Goal: Navigation & Orientation: Find specific page/section

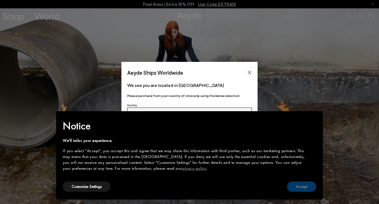
click at [299, 183] on button "Accept" at bounding box center [301, 186] width 29 height 10
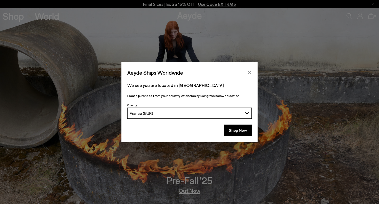
click at [254, 72] on button "Close" at bounding box center [250, 72] width 8 height 8
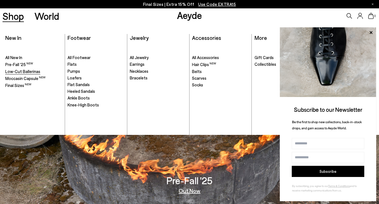
click at [19, 71] on span "Low-Cut Ballerinas" at bounding box center [22, 71] width 35 height 5
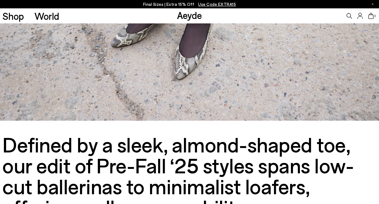
scroll to position [108, 0]
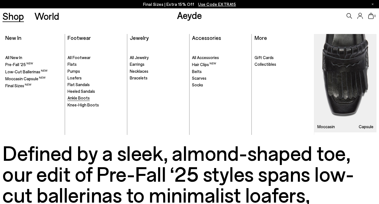
click at [77, 98] on span "Ankle Boots" at bounding box center [79, 97] width 22 height 5
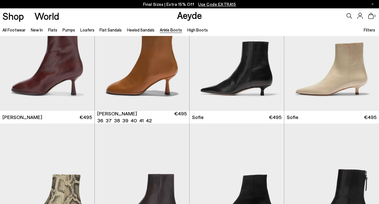
scroll to position [469, 0]
